Goal: Task Accomplishment & Management: Use online tool/utility

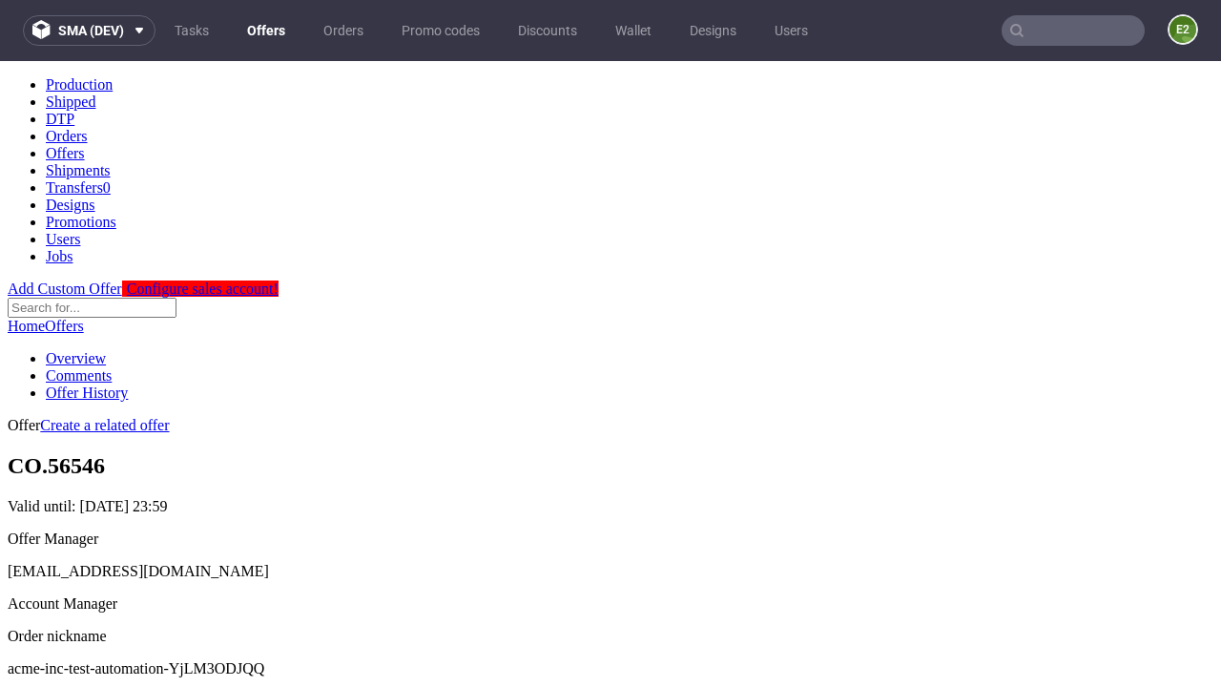
scroll to position [189, 0]
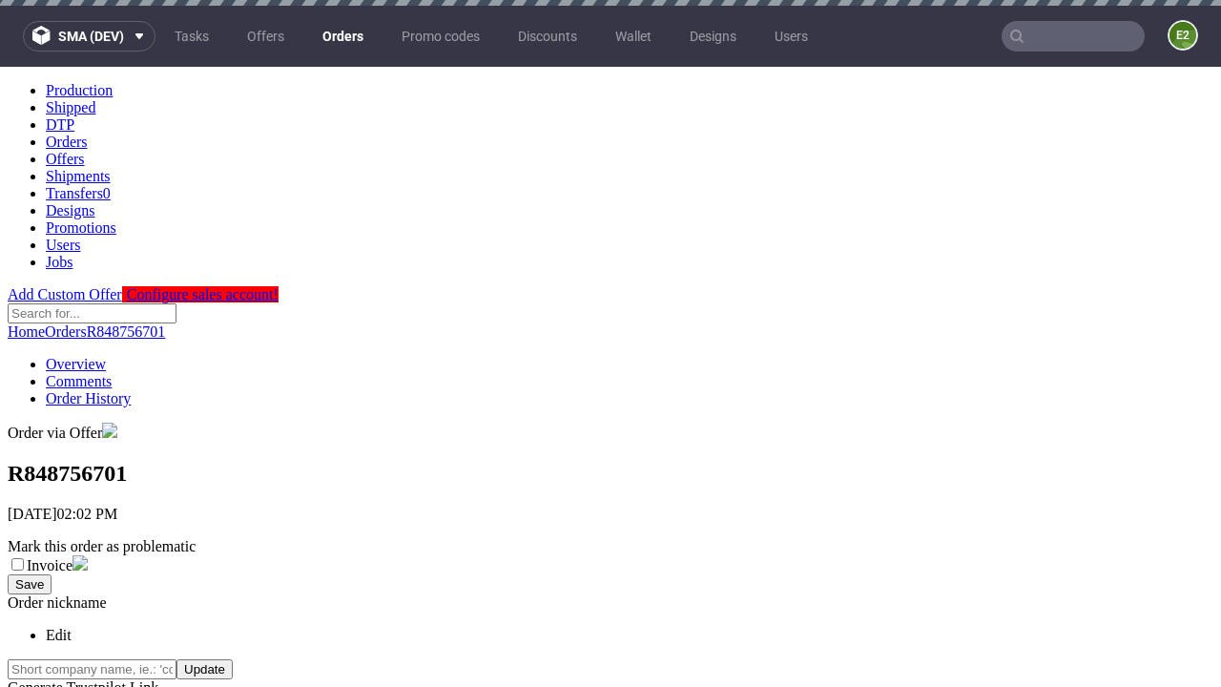
scroll to position [763, 0]
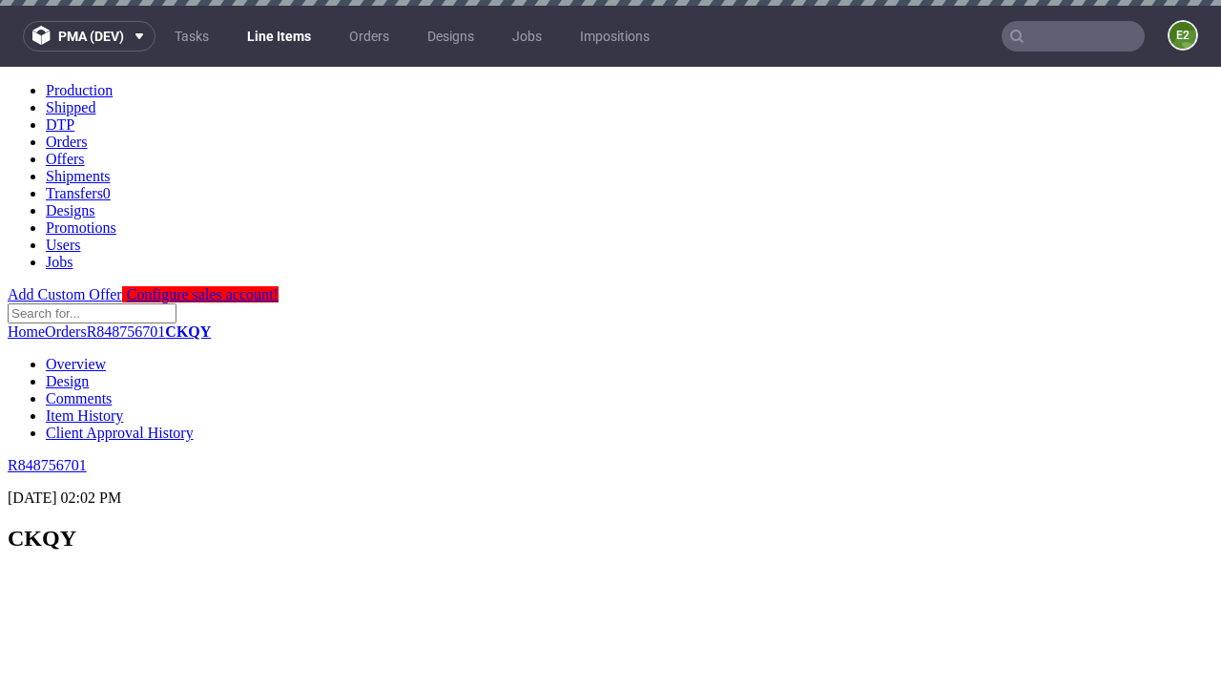
scroll to position [2575, 0]
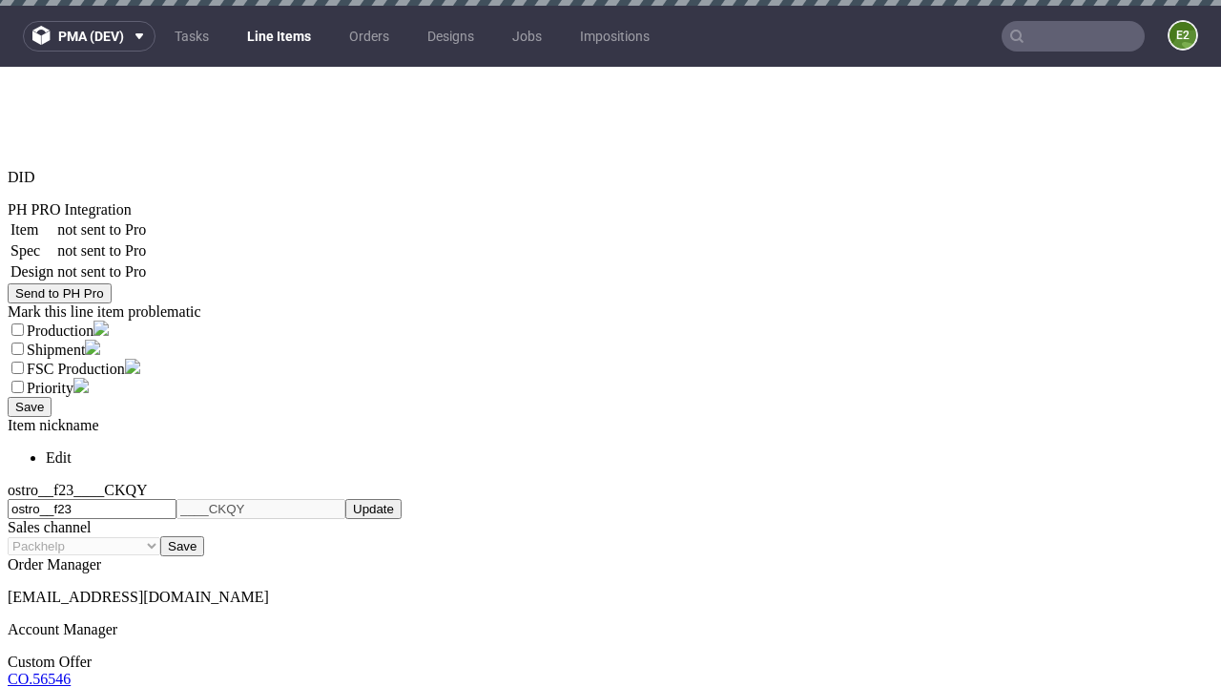
select select "accepted"
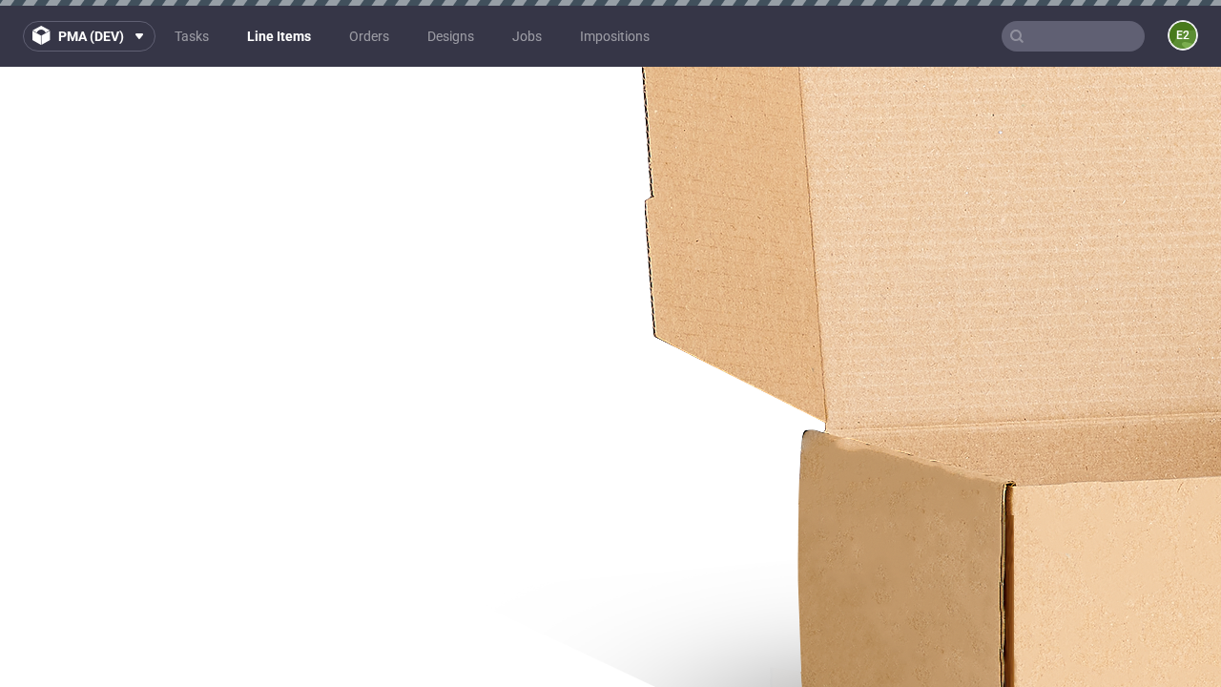
select select "received"
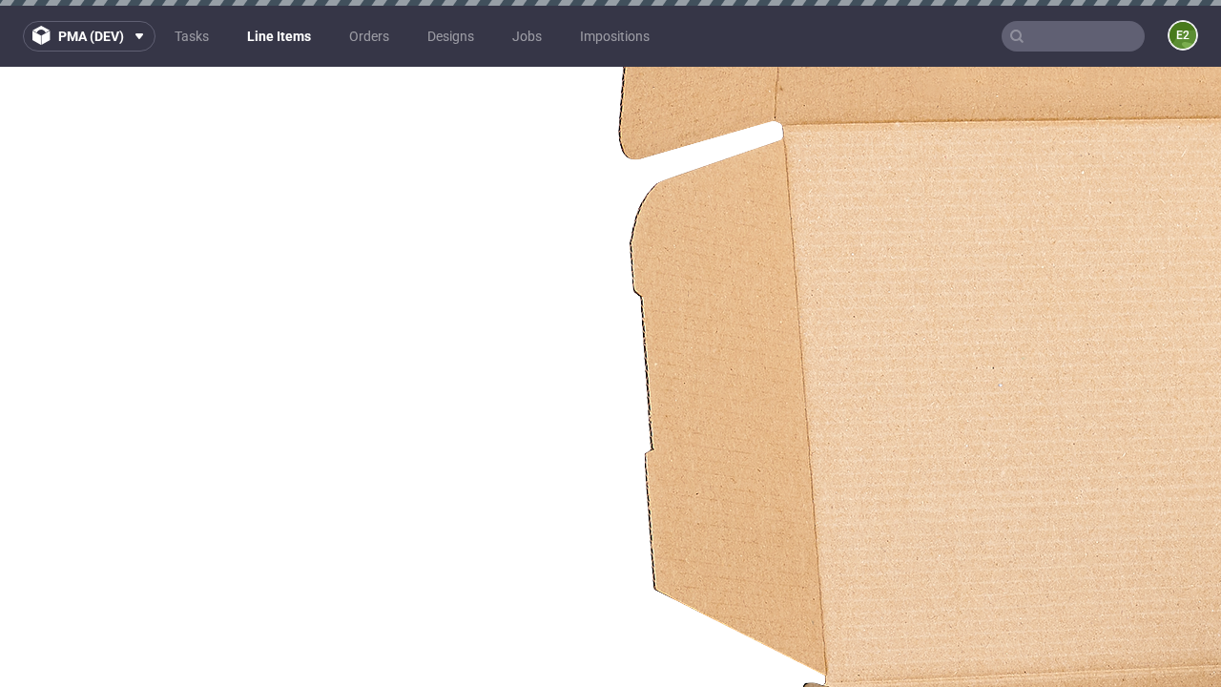
select select "accepted_dtp_issue_reprint"
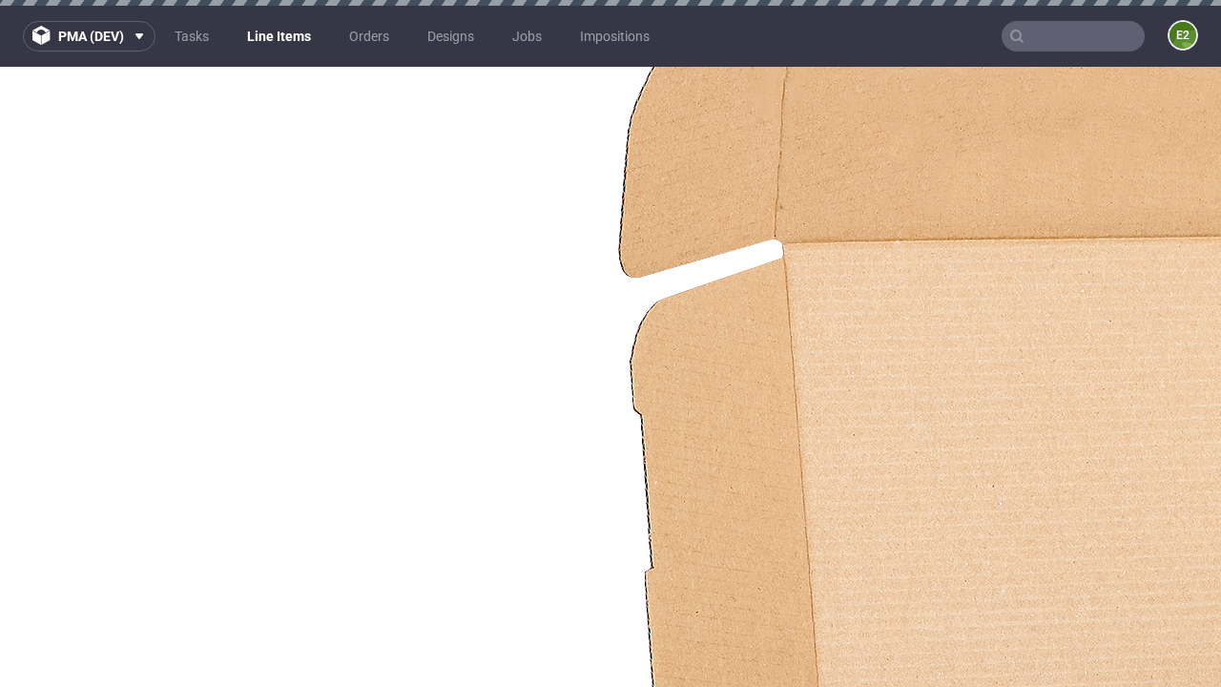
scroll to position [2169, 0]
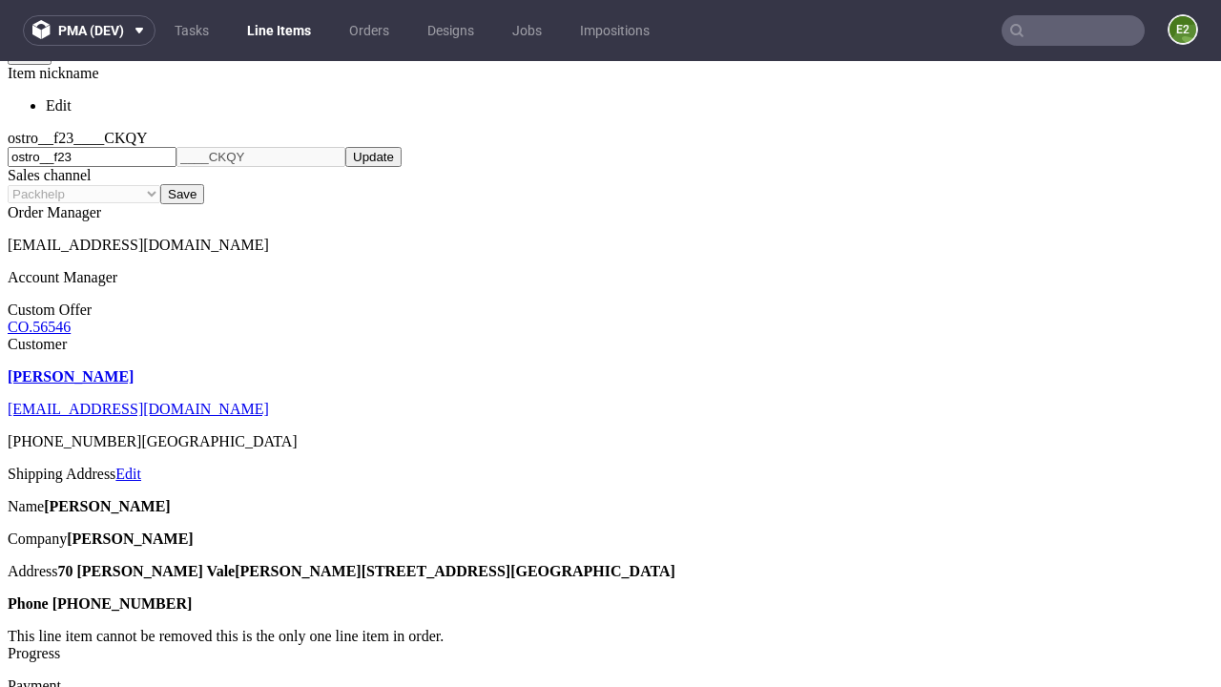
scroll to position [10, 0]
